Goal: Task Accomplishment & Management: Use online tool/utility

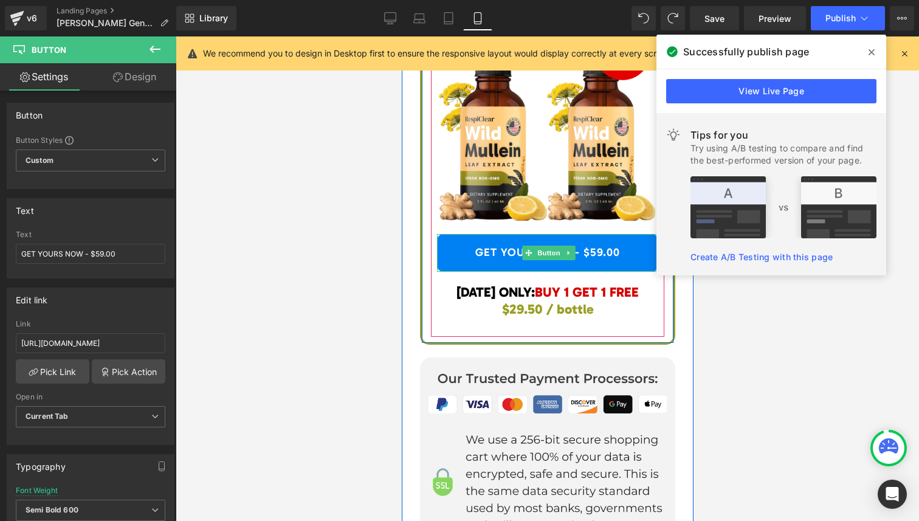
click at [597, 253] on link "GET YOURS NOW - $59.00" at bounding box center [546, 253] width 221 height 38
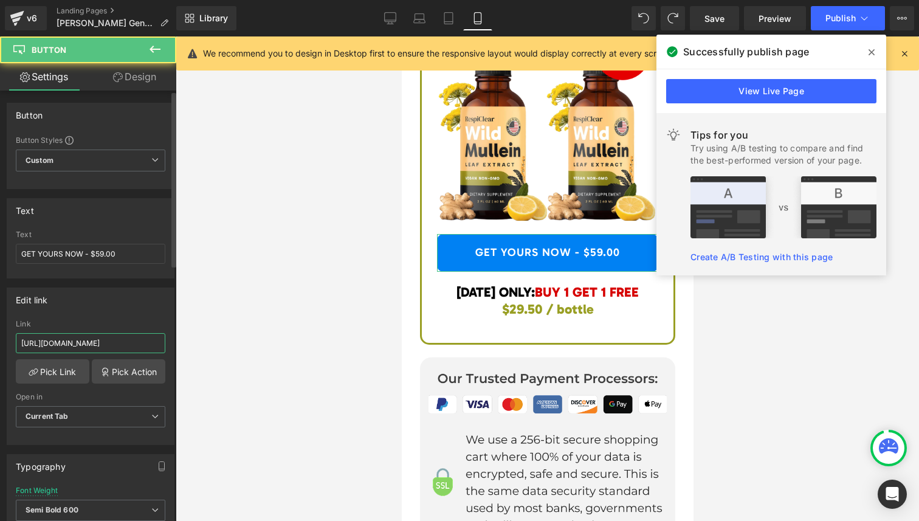
click at [121, 346] on input "[URL][DOMAIN_NAME]" at bounding box center [91, 343] width 150 height 20
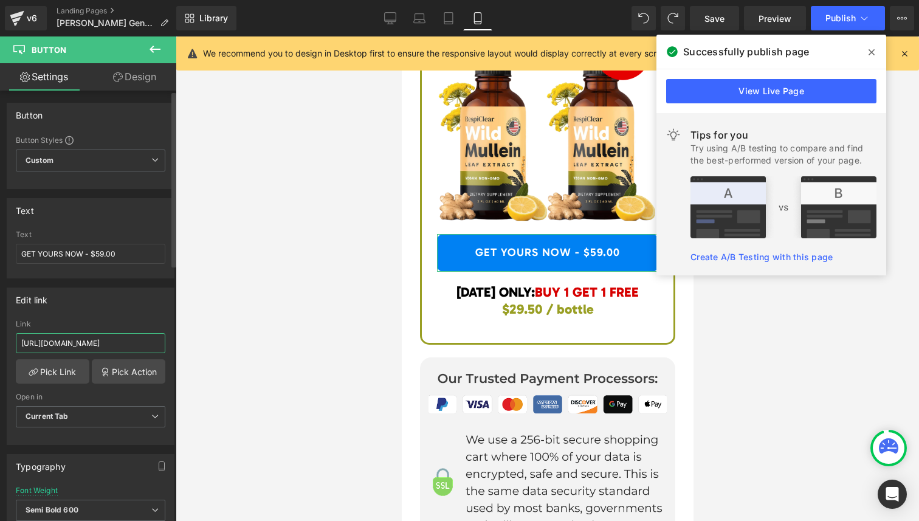
click at [121, 346] on input "[URL][DOMAIN_NAME]" at bounding box center [91, 343] width 150 height 20
paste input "-general"
type input "[URL][DOMAIN_NAME]"
click at [210, 388] on div at bounding box center [547, 278] width 743 height 484
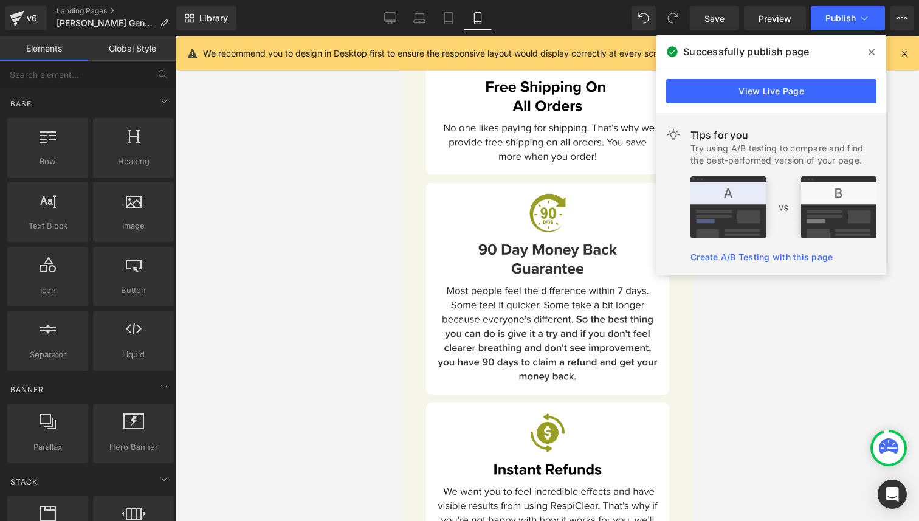
scroll to position [9078, 0]
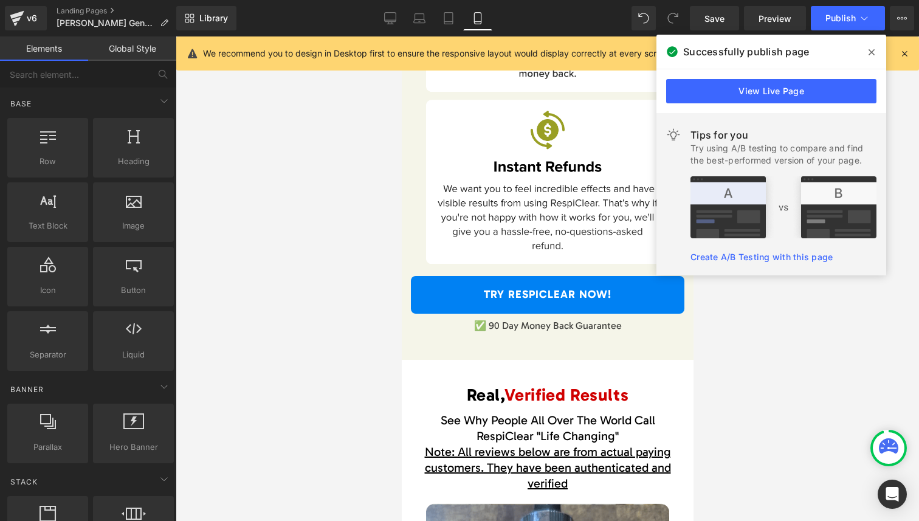
click at [401, 36] on div at bounding box center [401, 36] width 0 height 0
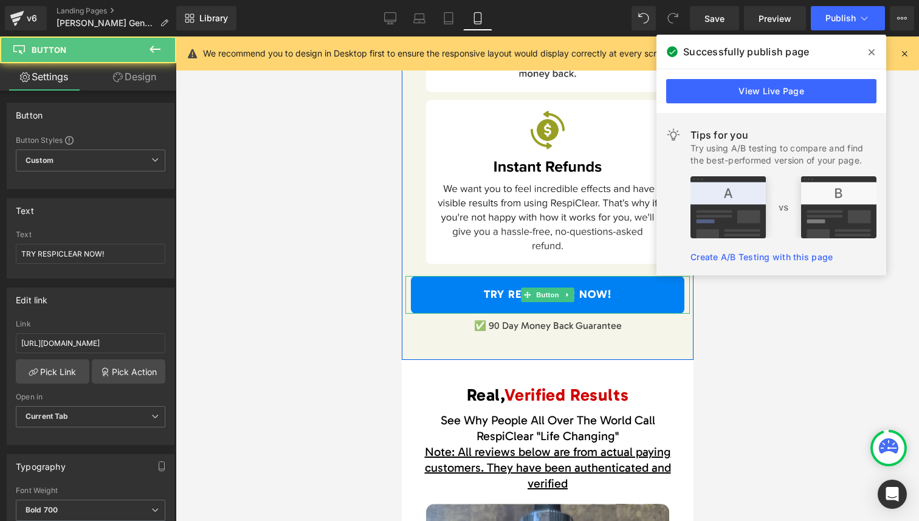
click at [490, 295] on link "TRY RESPICLEAR NOW!" at bounding box center [546, 295] width 273 height 38
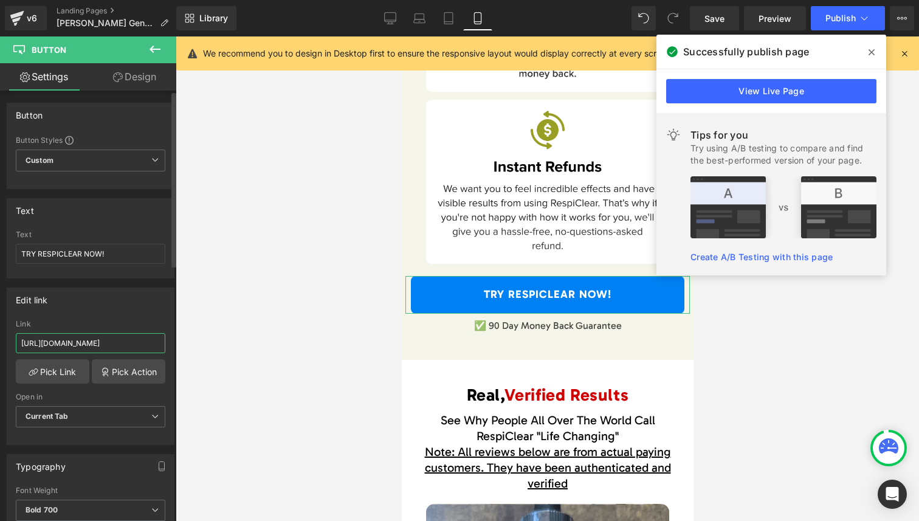
click at [91, 339] on input "[URL][DOMAIN_NAME]" at bounding box center [91, 343] width 150 height 20
type input "[URL][DOMAIN_NAME]"
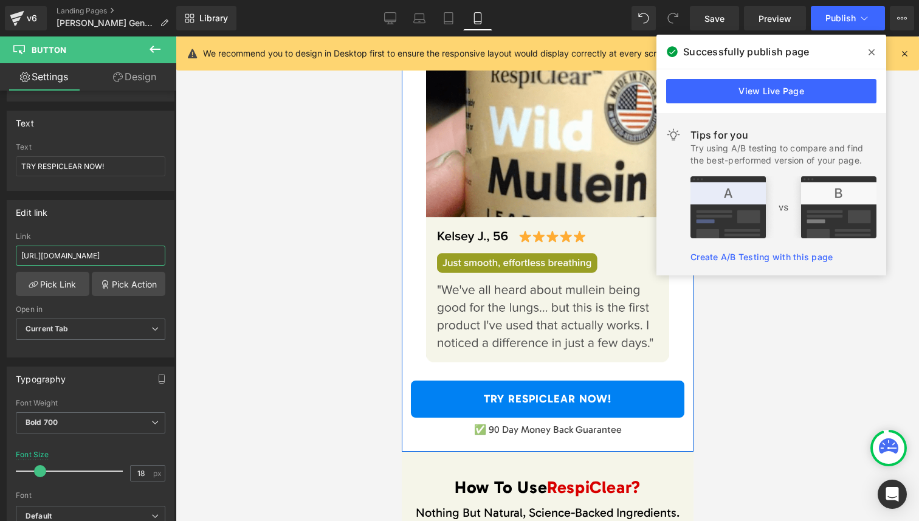
scroll to position [10370, 0]
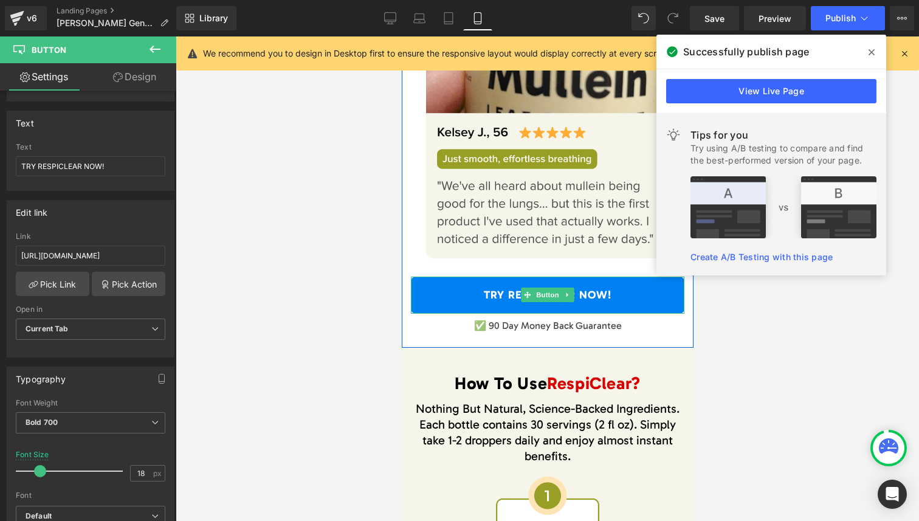
click at [557, 304] on link "TRY RESPICLEAR NOW!" at bounding box center [546, 296] width 273 height 38
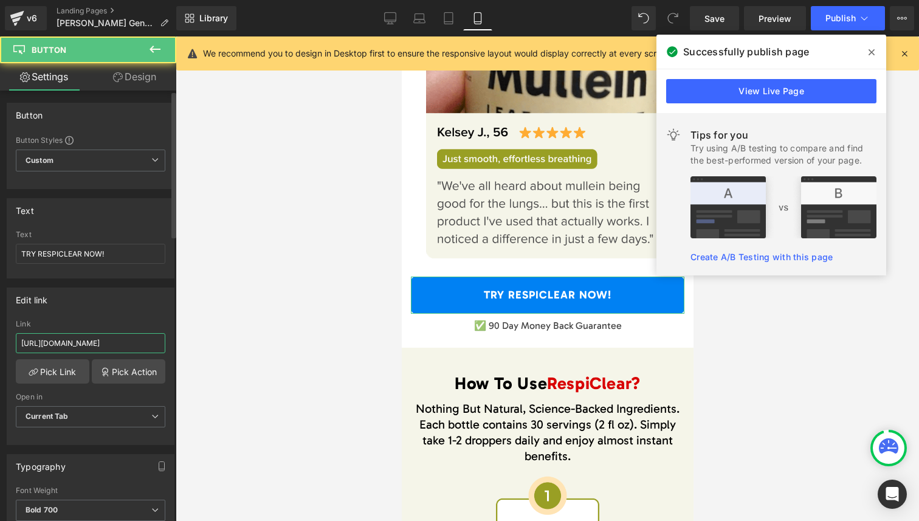
click at [90, 345] on input "[URL][DOMAIN_NAME]" at bounding box center [91, 343] width 150 height 20
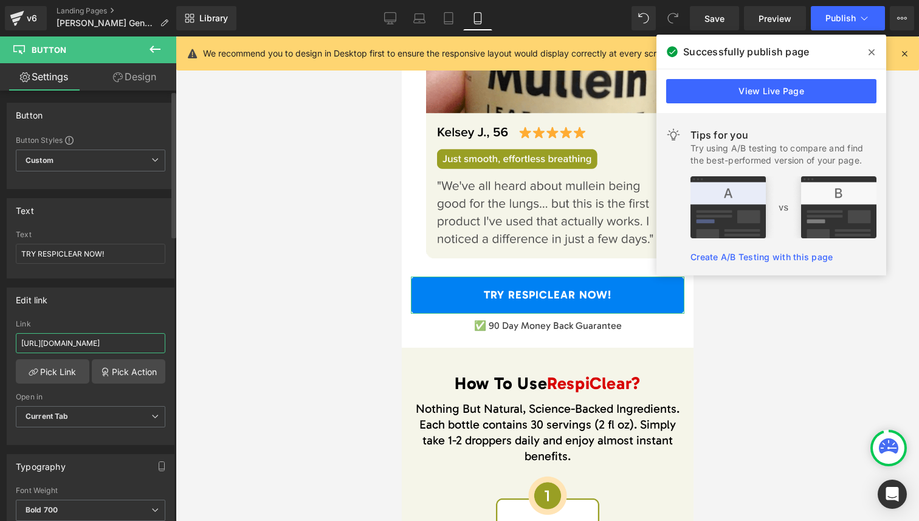
click at [90, 345] on input "[URL][DOMAIN_NAME]" at bounding box center [91, 343] width 150 height 20
type input "[URL][DOMAIN_NAME]"
click at [229, 365] on div at bounding box center [547, 278] width 743 height 484
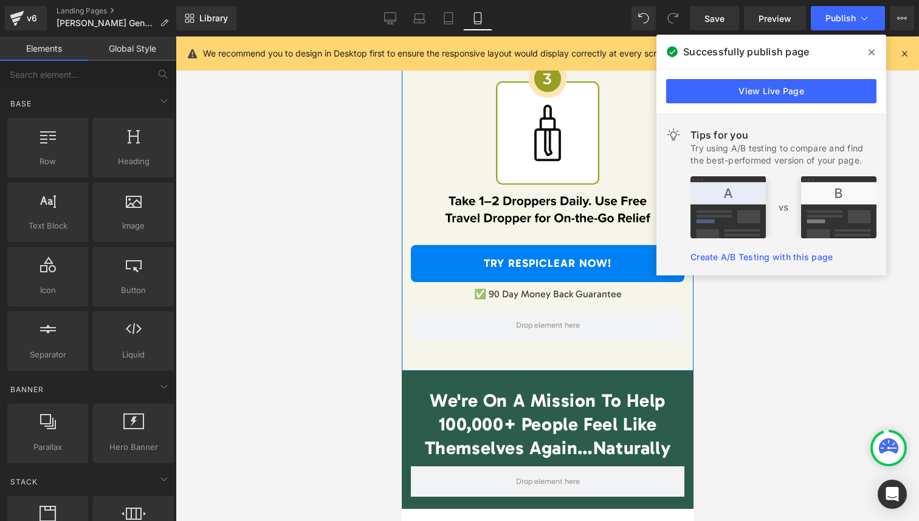
scroll to position [11303, 0]
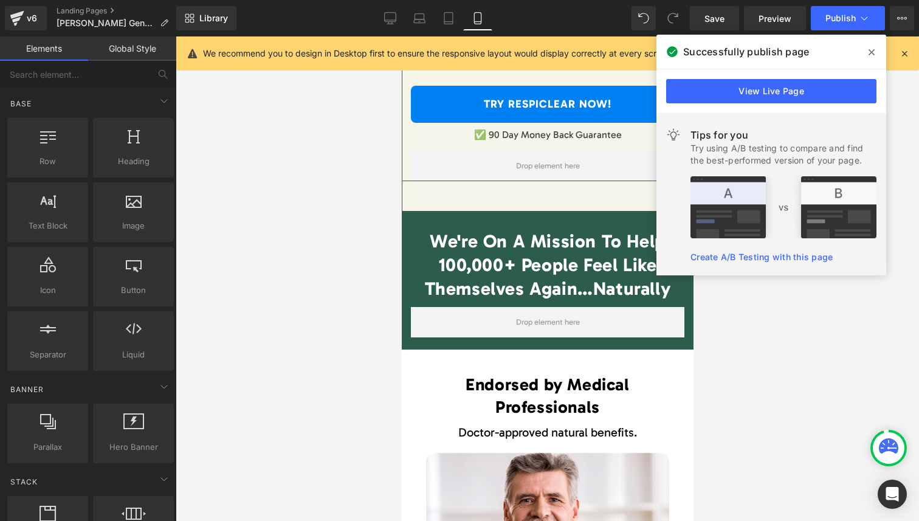
click at [453, 102] on link "TRY RESPICLEAR NOW!" at bounding box center [546, 105] width 273 height 38
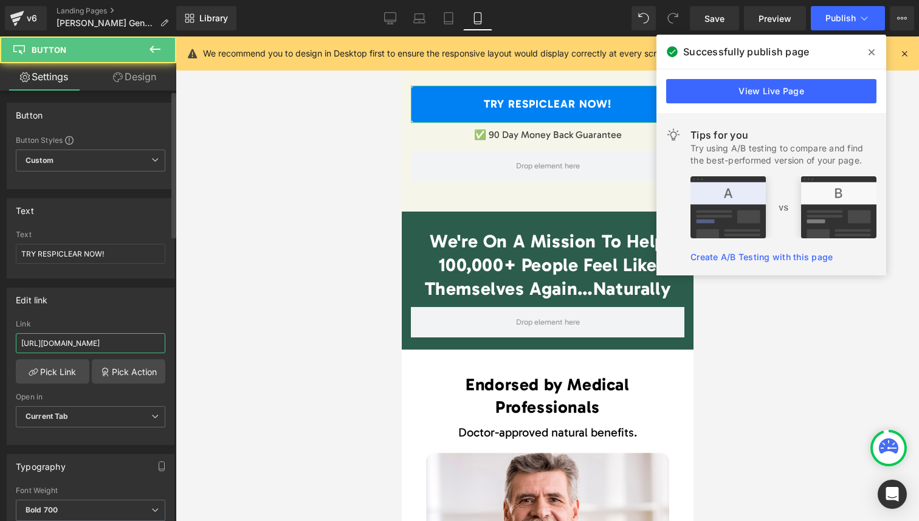
click at [115, 346] on input "[URL][DOMAIN_NAME]" at bounding box center [91, 343] width 150 height 20
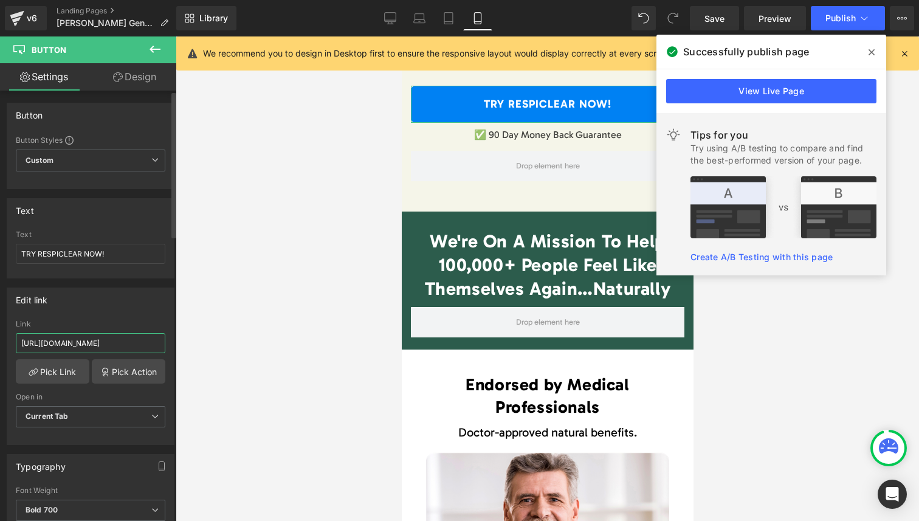
click at [115, 346] on input "[URL][DOMAIN_NAME]" at bounding box center [91, 343] width 150 height 20
type input "[URL][DOMAIN_NAME]"
click at [287, 402] on div at bounding box center [547, 278] width 743 height 484
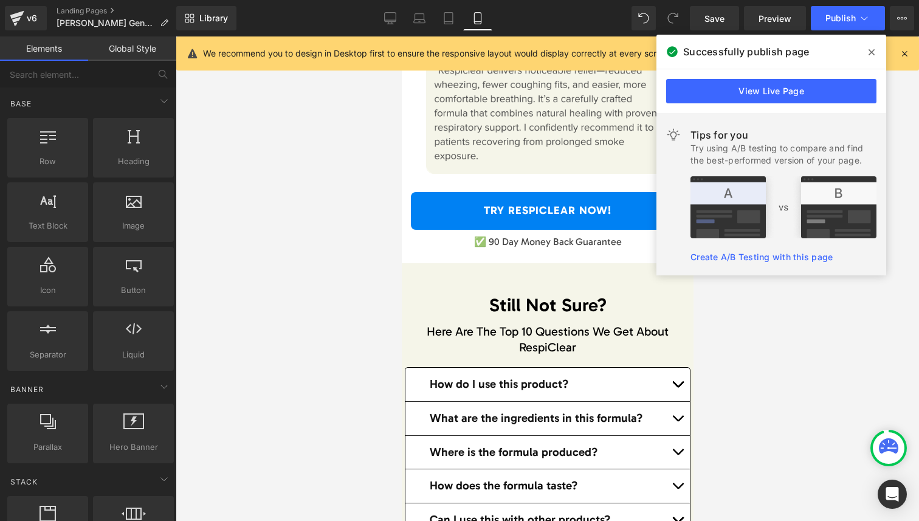
scroll to position [12961, 0]
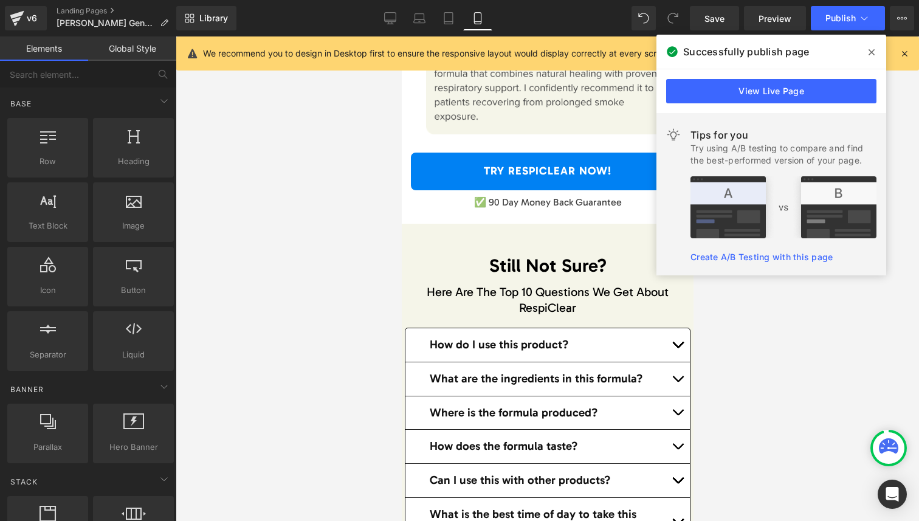
click at [509, 180] on link "TRY RESPICLEAR NOW!" at bounding box center [546, 172] width 273 height 38
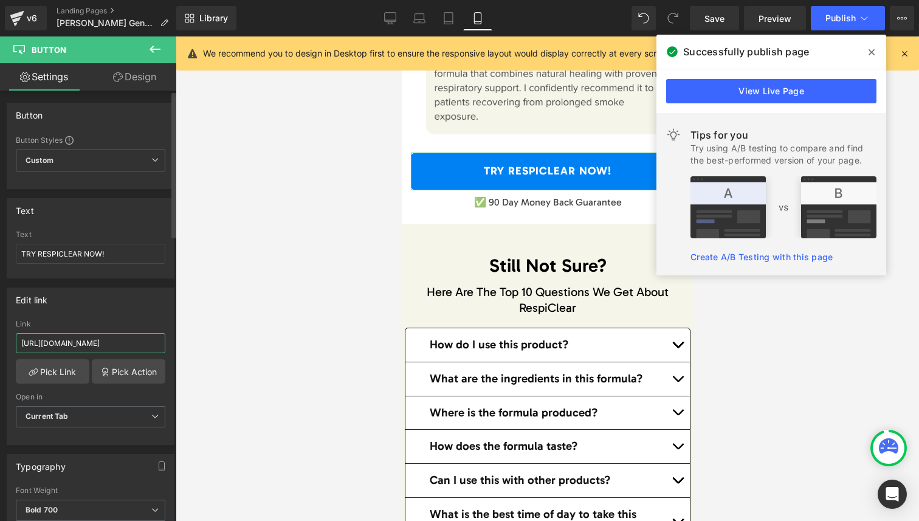
click at [126, 342] on input "[URL][DOMAIN_NAME]" at bounding box center [91, 343] width 150 height 20
type input "[URL][DOMAIN_NAME]"
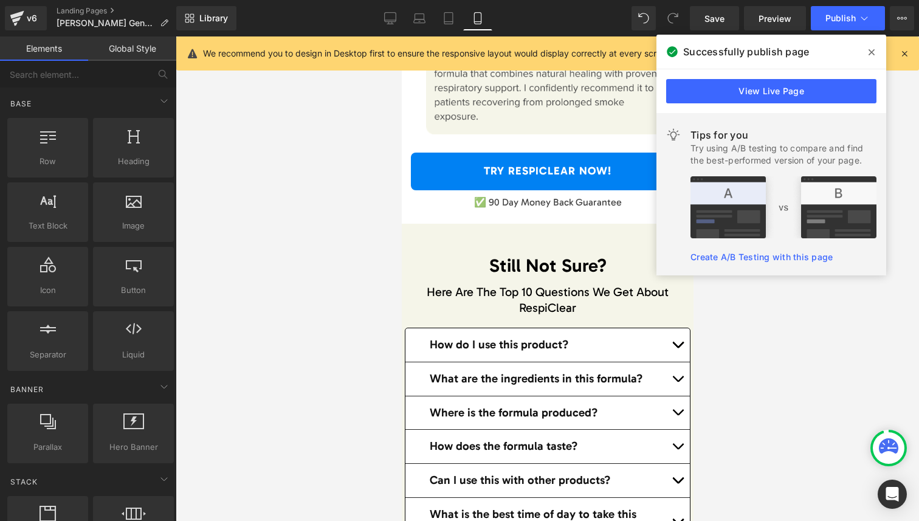
scroll to position [0, 0]
click at [323, 371] on div at bounding box center [547, 278] width 743 height 484
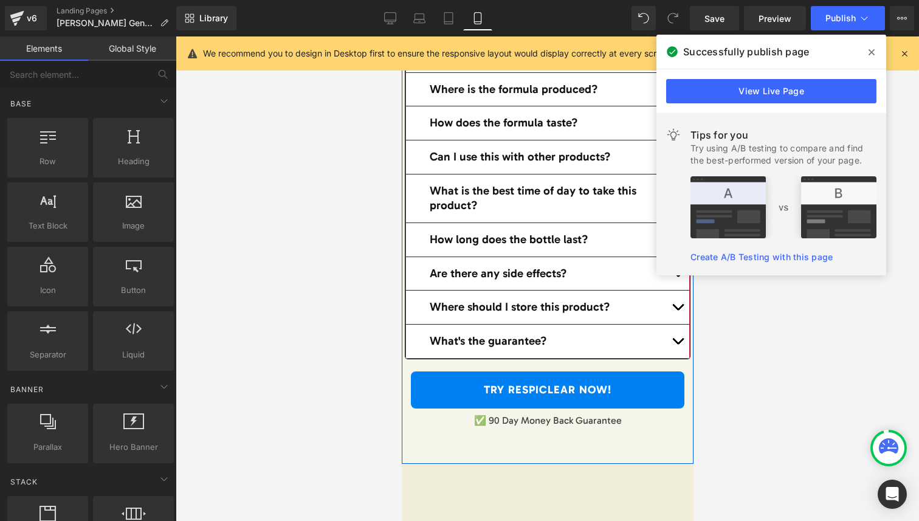
scroll to position [13440, 0]
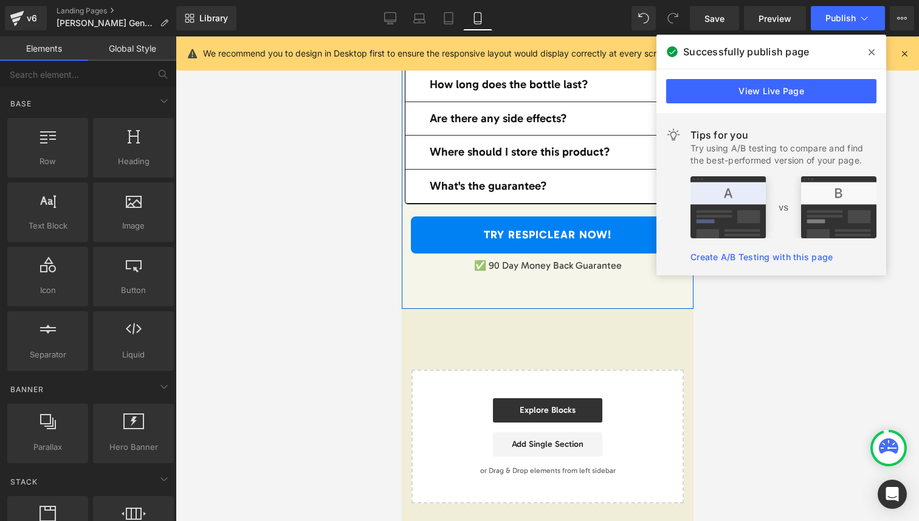
click at [484, 223] on link "TRY RESPICLEAR NOW!" at bounding box center [546, 235] width 273 height 38
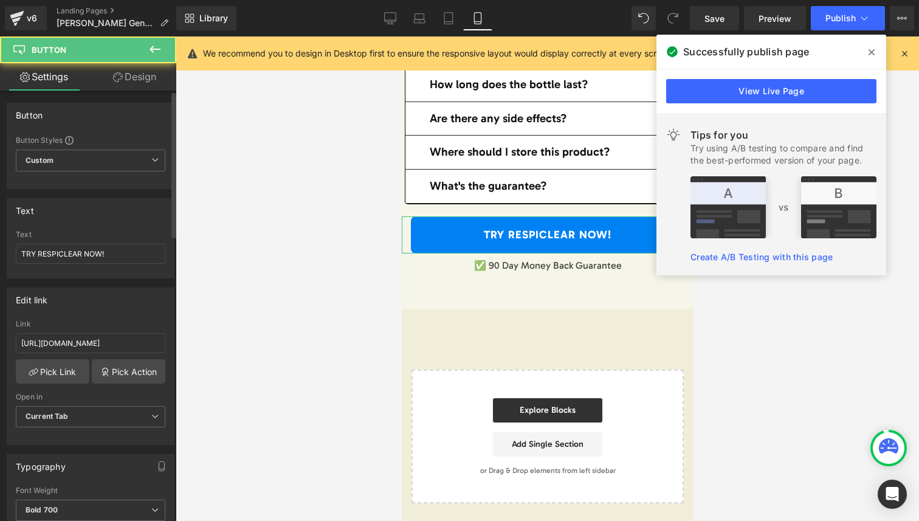
click at [121, 331] on div "Link [URL][DOMAIN_NAME]" at bounding box center [91, 340] width 150 height 40
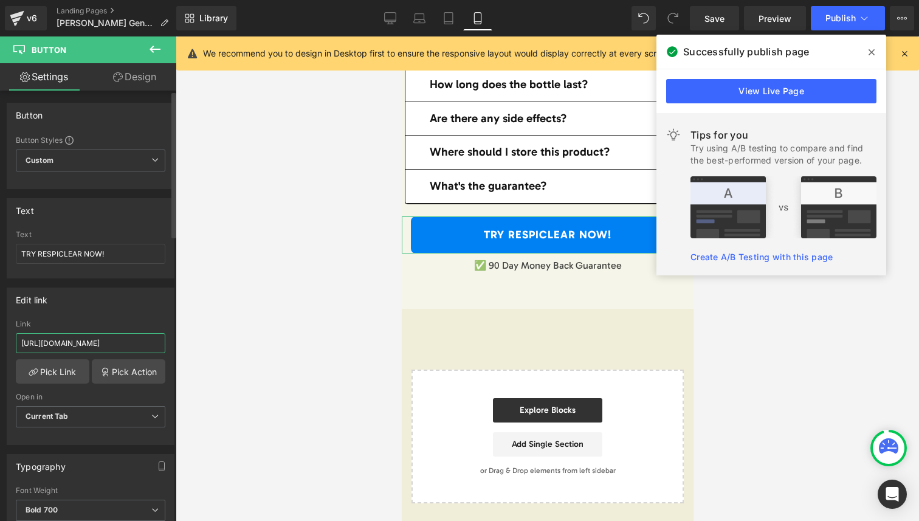
click at [119, 337] on input "[URL][DOMAIN_NAME]" at bounding box center [91, 343] width 150 height 20
paste input "-general"
type input "[URL][DOMAIN_NAME]"
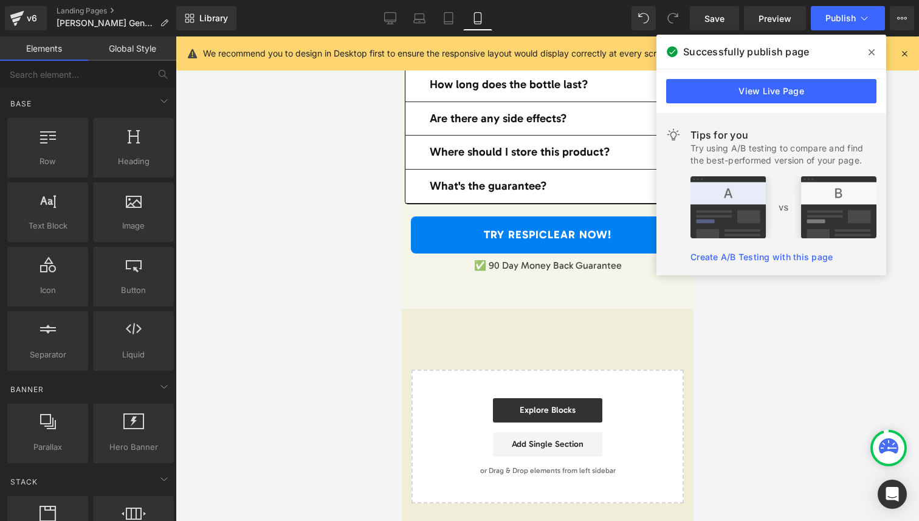
scroll to position [0, 0]
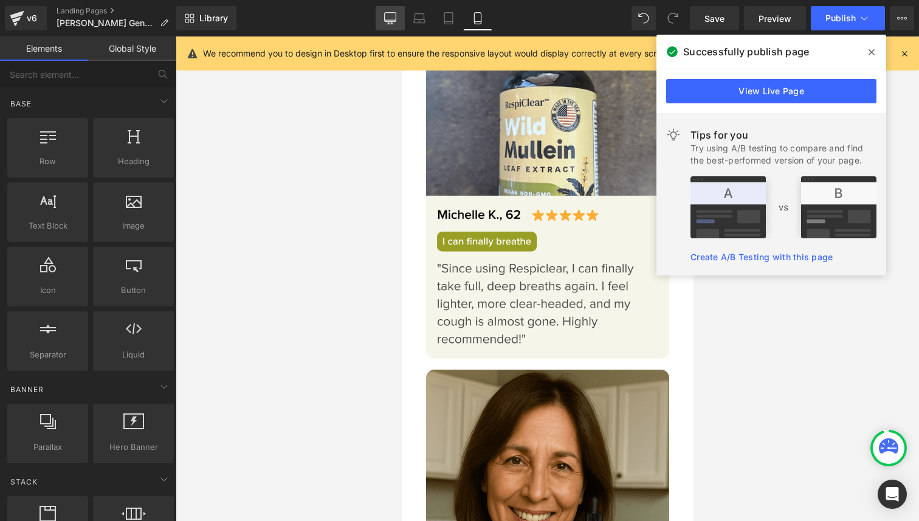
click at [390, 16] on icon at bounding box center [390, 18] width 12 height 12
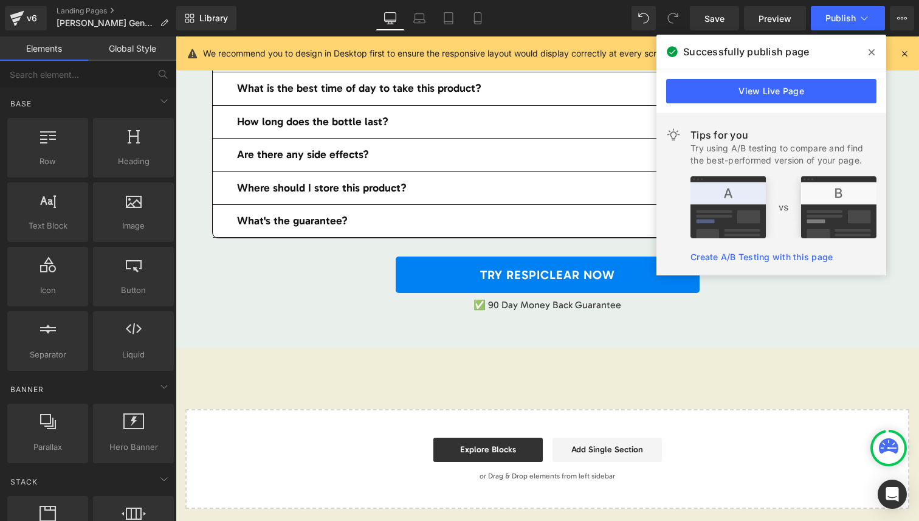
scroll to position [7495, 0]
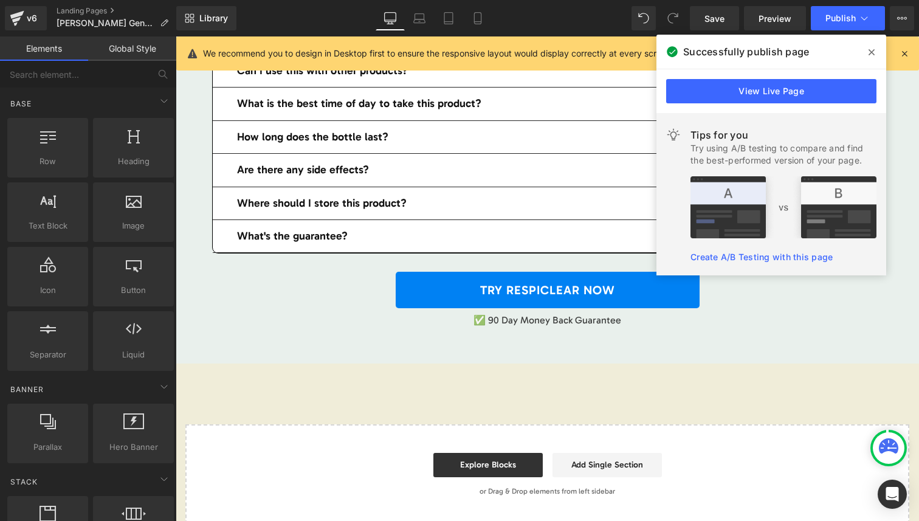
click at [480, 274] on link "TRY RESPICLEAR NOW" at bounding box center [548, 290] width 304 height 36
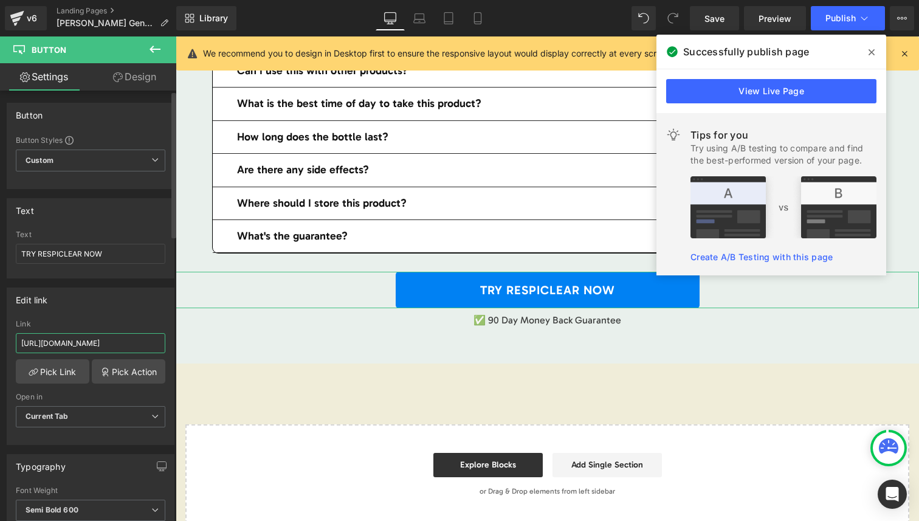
click at [103, 341] on input "[URL][DOMAIN_NAME]" at bounding box center [91, 343] width 150 height 20
paste input "-general"
type input "[URL][DOMAIN_NAME]"
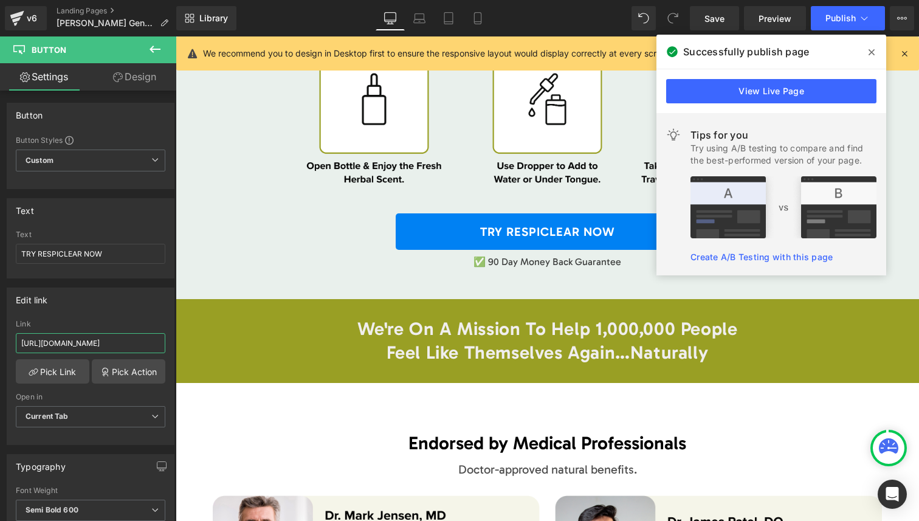
scroll to position [6485, 0]
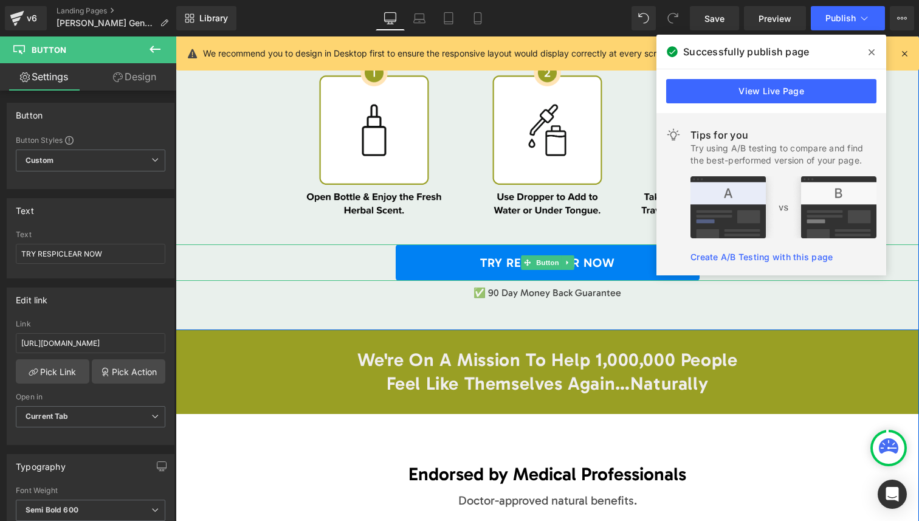
click at [438, 257] on link "TRY RESPICLEAR NOW" at bounding box center [548, 262] width 304 height 36
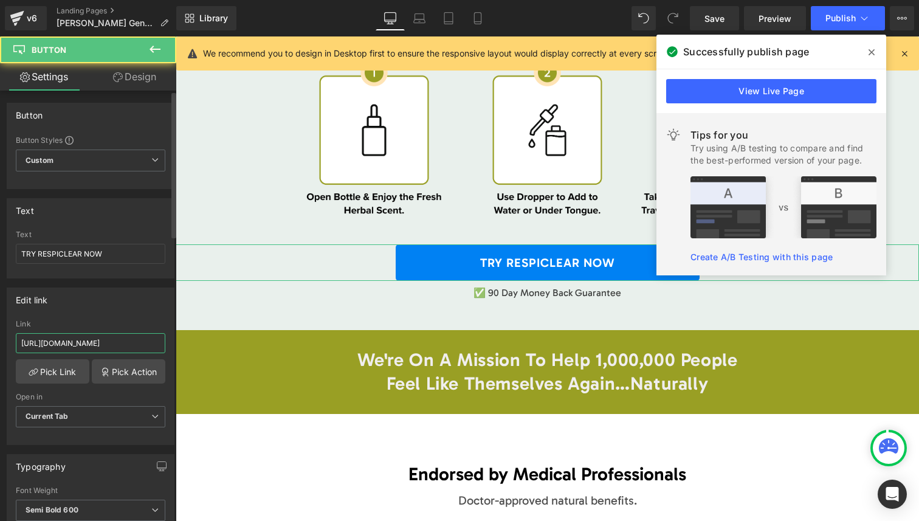
click at [115, 345] on input "[URL][DOMAIN_NAME]" at bounding box center [91, 343] width 150 height 20
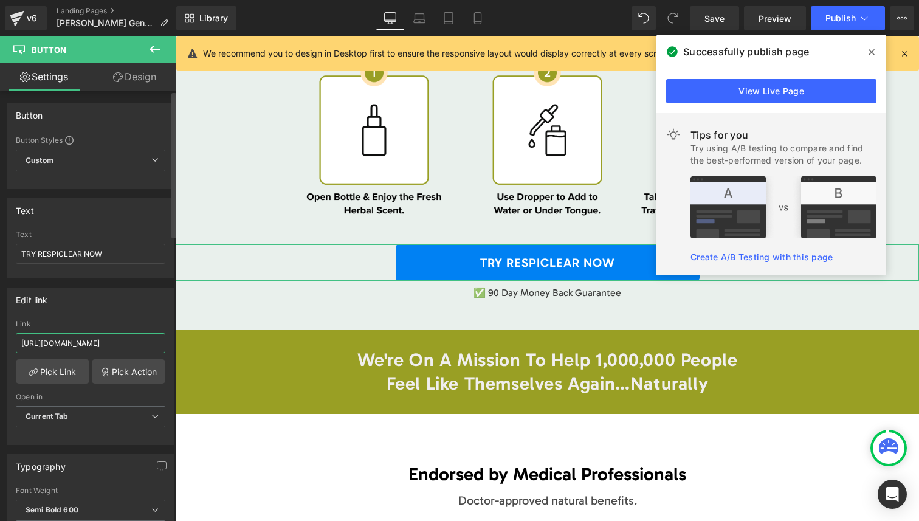
type input "[URL][DOMAIN_NAME]"
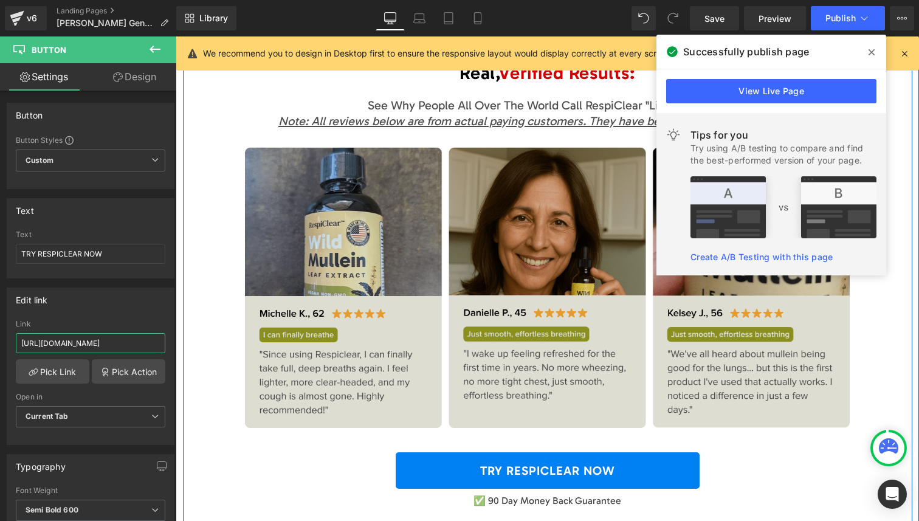
scroll to position [5874, 0]
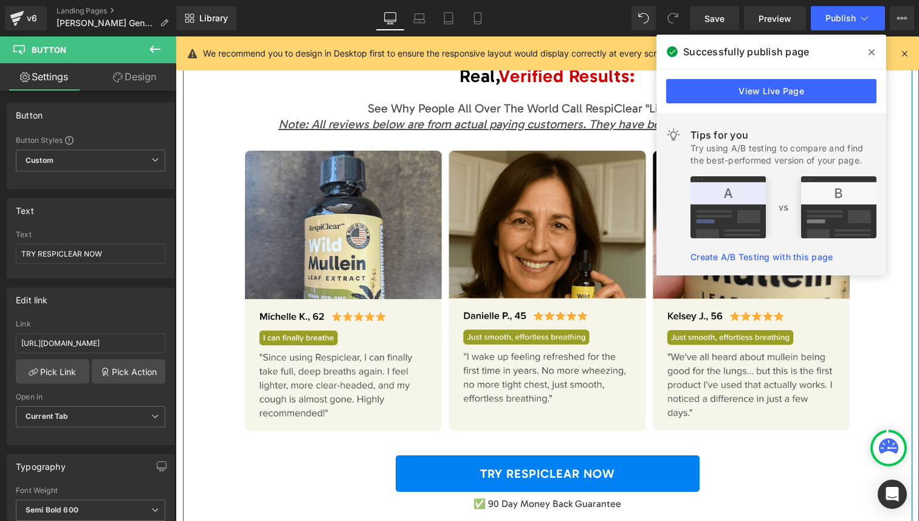
click at [442, 455] on link "TRY RESPICLEAR NOW" at bounding box center [548, 473] width 304 height 36
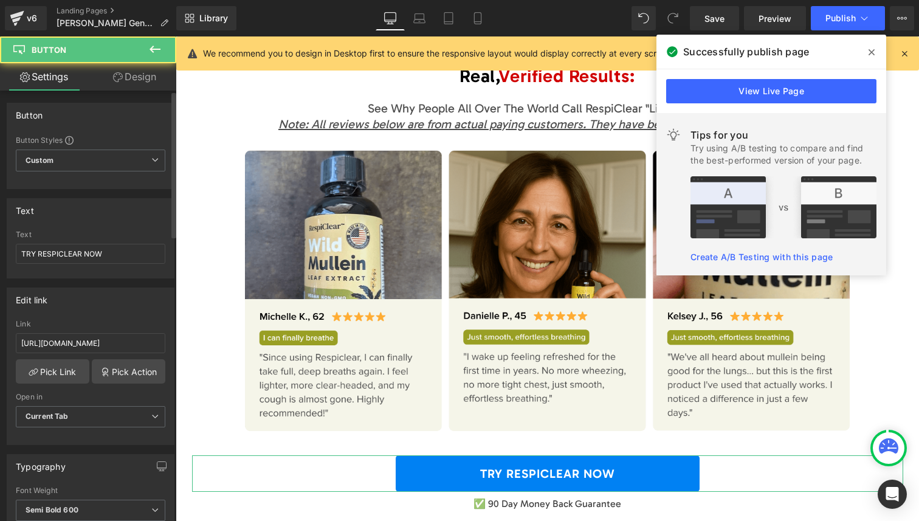
click at [108, 326] on div "Link" at bounding box center [91, 324] width 150 height 9
click at [107, 351] on input "[URL][DOMAIN_NAME]" at bounding box center [91, 343] width 150 height 20
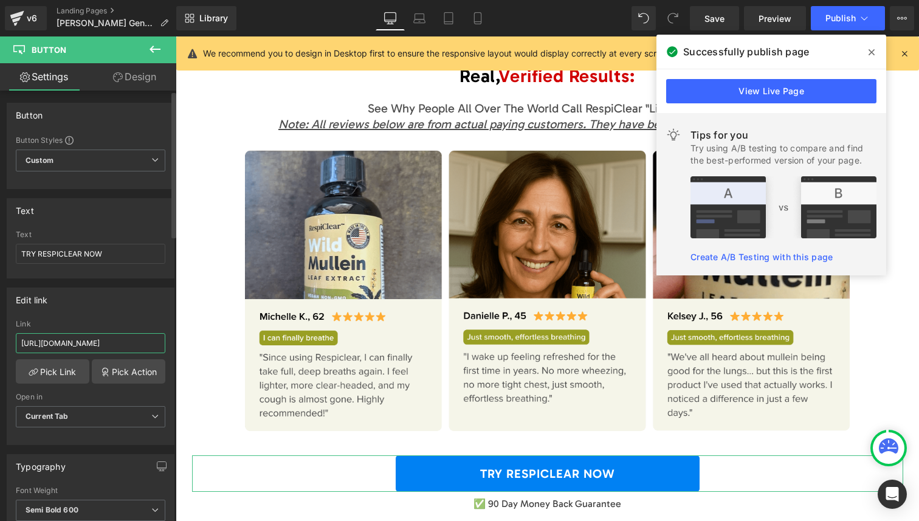
click at [107, 351] on input "[URL][DOMAIN_NAME]" at bounding box center [91, 343] width 150 height 20
paste input "-general"
type input "[URL][DOMAIN_NAME]"
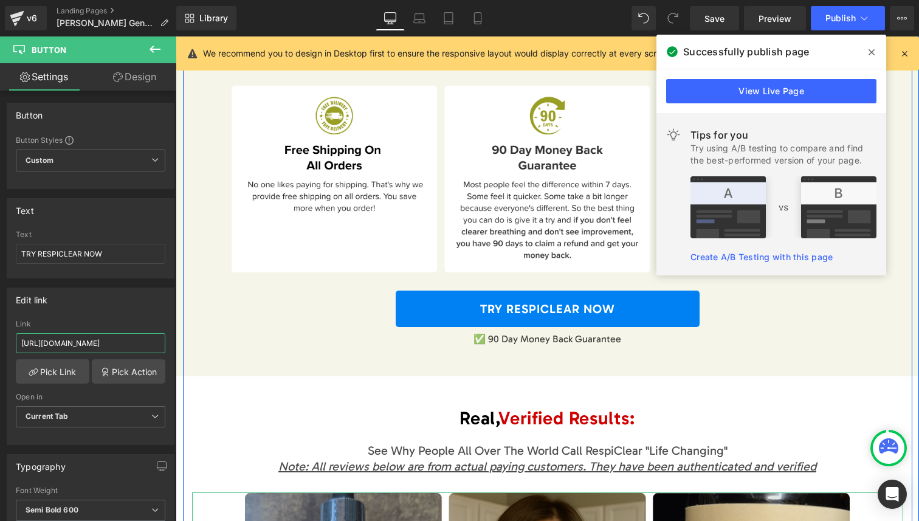
scroll to position [5478, 0]
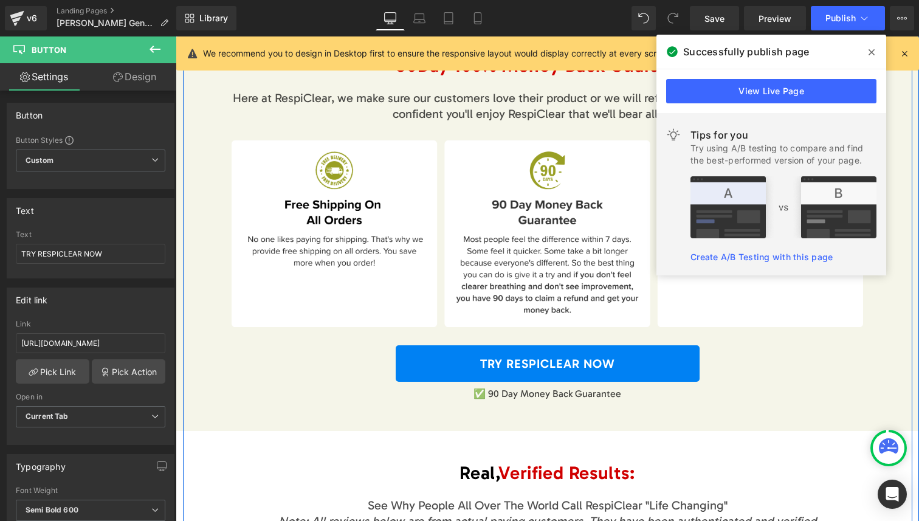
click at [450, 345] on link "TRY RESPICLEAR NOW" at bounding box center [548, 363] width 304 height 36
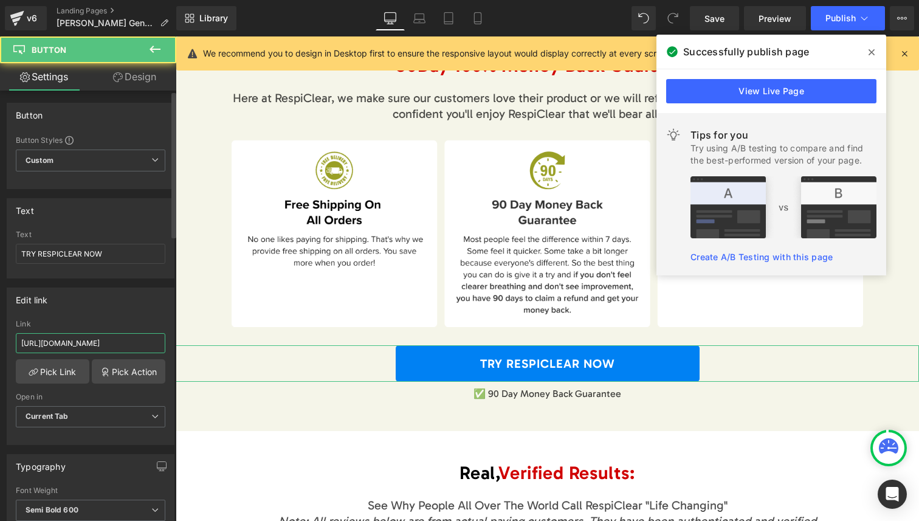
click at [132, 343] on input "[URL][DOMAIN_NAME]" at bounding box center [91, 343] width 150 height 20
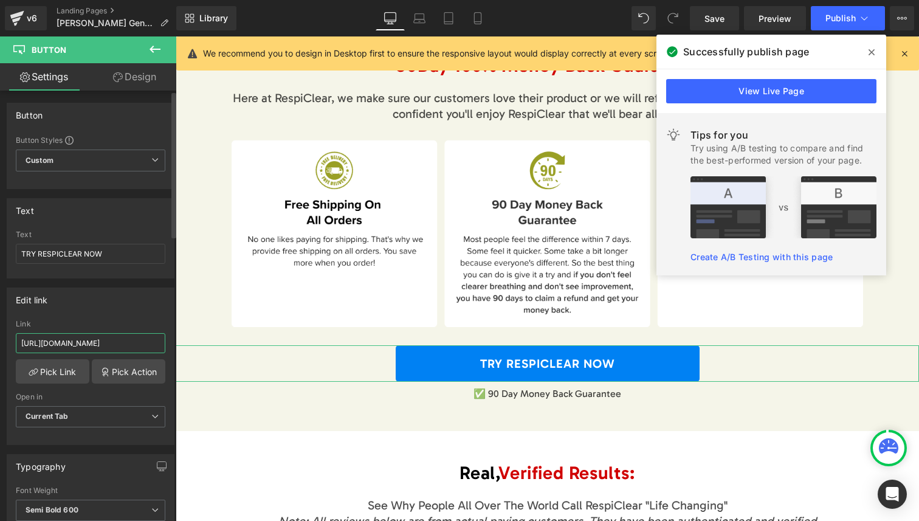
click at [132, 343] on input "[URL][DOMAIN_NAME]" at bounding box center [91, 343] width 150 height 20
paste input "-general"
type input "[URL][DOMAIN_NAME]"
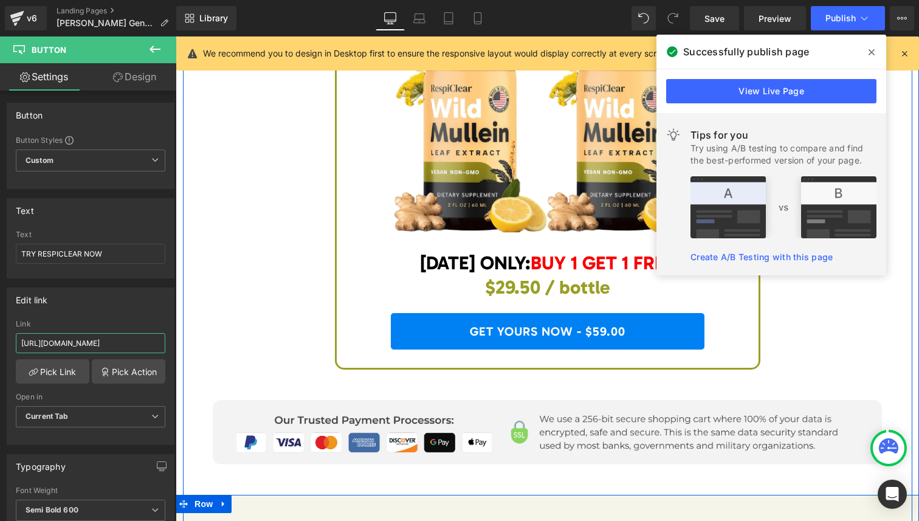
scroll to position [4959, 0]
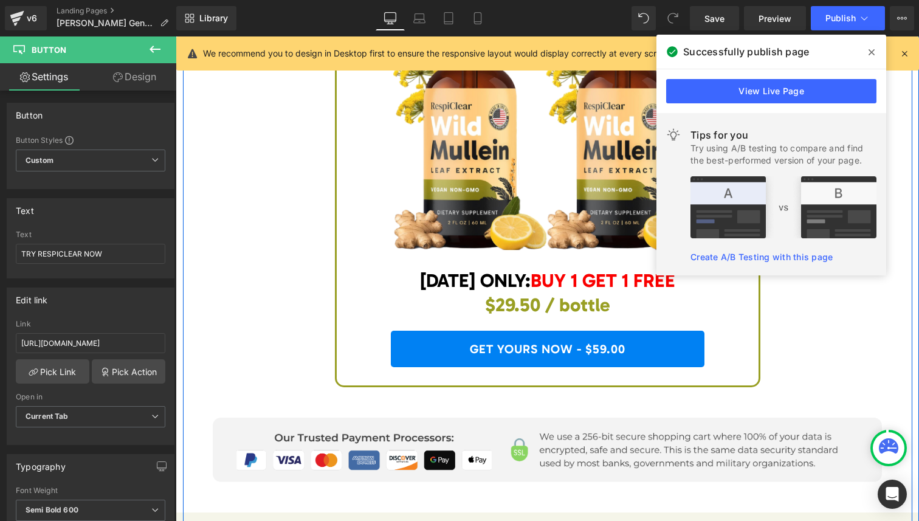
click at [495, 331] on link "GET YOURS NOW - $59.00" at bounding box center [548, 349] width 314 height 36
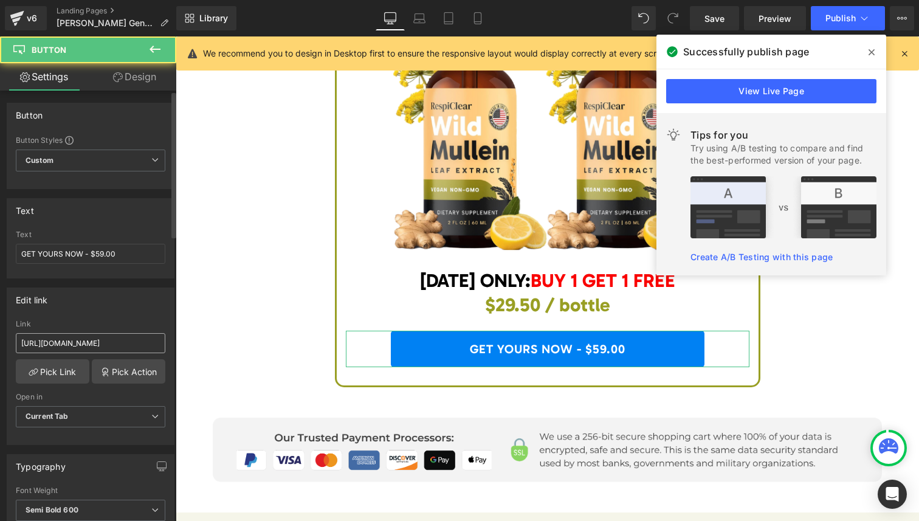
click at [115, 335] on input "[URL][DOMAIN_NAME]" at bounding box center [91, 343] width 150 height 20
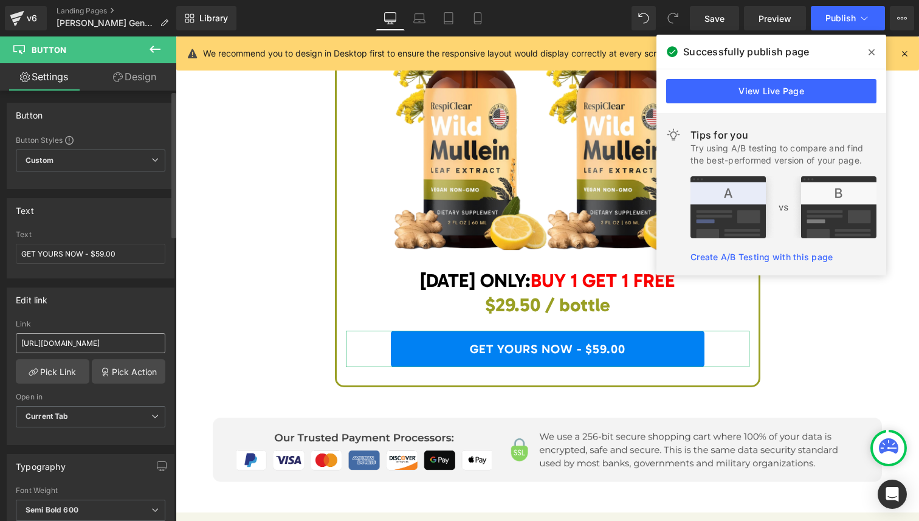
click at [115, 335] on input "[URL][DOMAIN_NAME]" at bounding box center [91, 343] width 150 height 20
type input "[URL][DOMAIN_NAME]"
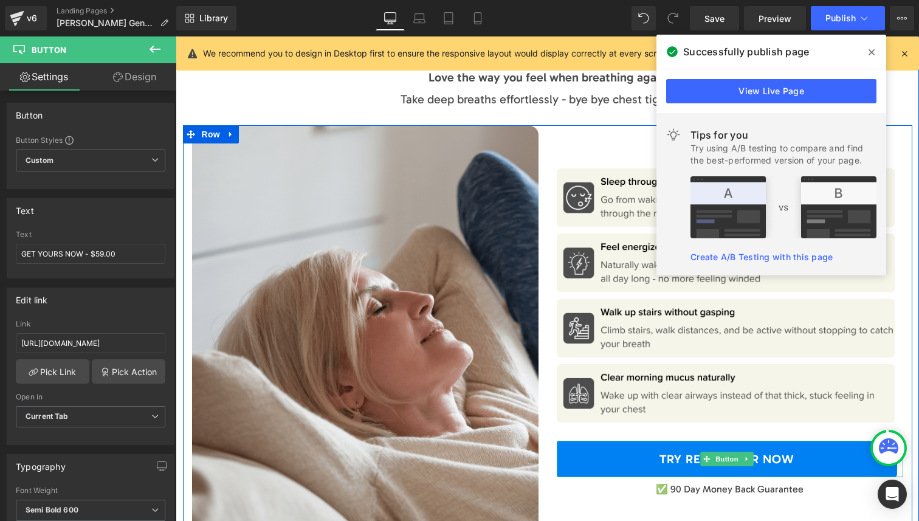
click at [599, 442] on link "TRY RESPICLEAR NOW" at bounding box center [727, 459] width 340 height 36
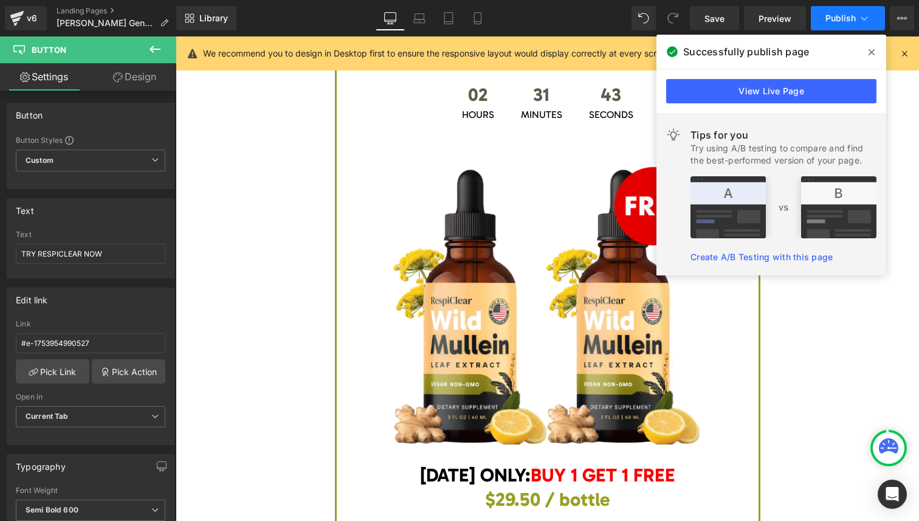
scroll to position [0, 0]
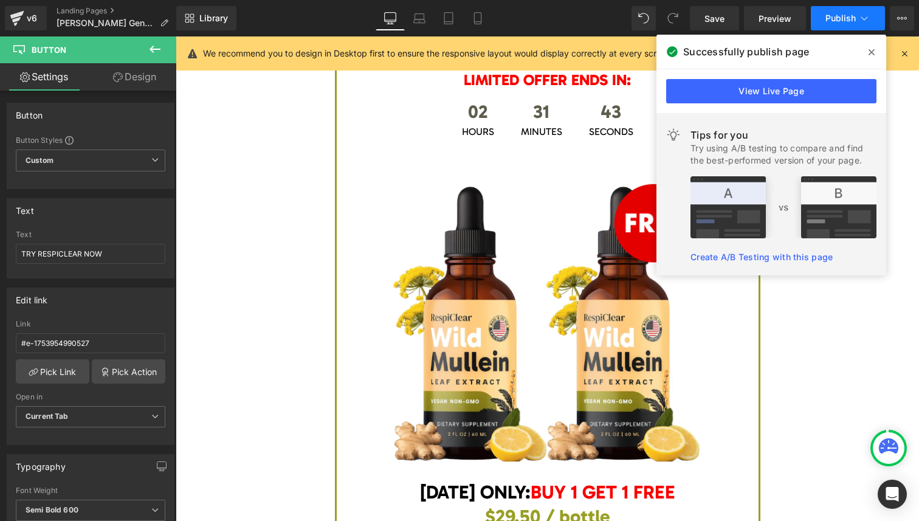
click at [851, 22] on span "Publish" at bounding box center [840, 18] width 30 height 10
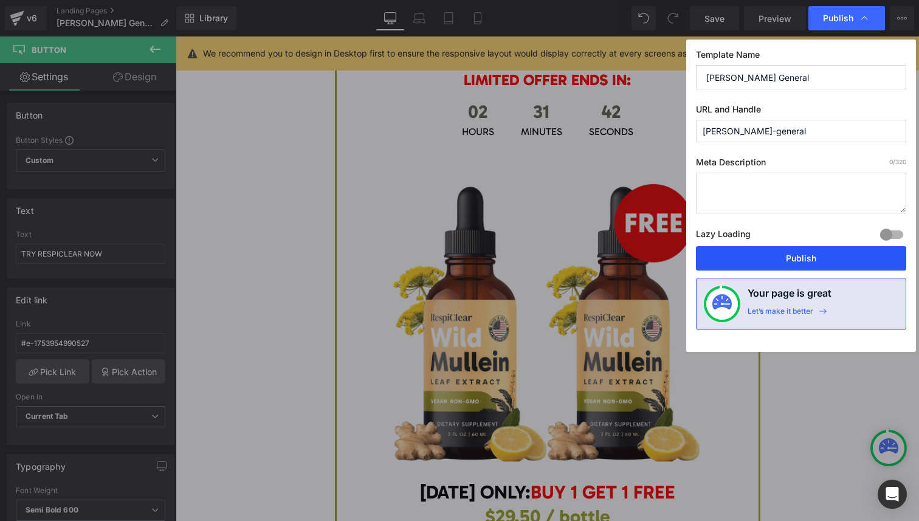
click at [828, 256] on button "Publish" at bounding box center [801, 258] width 210 height 24
